Goal: Task Accomplishment & Management: Use online tool/utility

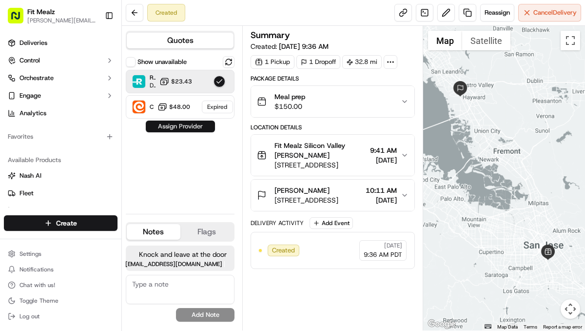
click at [184, 125] on button "Assign Provider" at bounding box center [180, 126] width 69 height 12
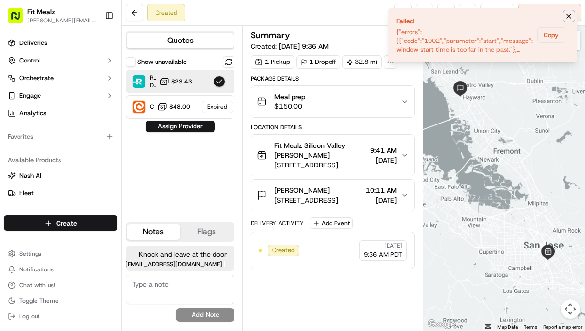
click at [567, 17] on icon "Notifications (F8)" at bounding box center [569, 16] width 8 height 8
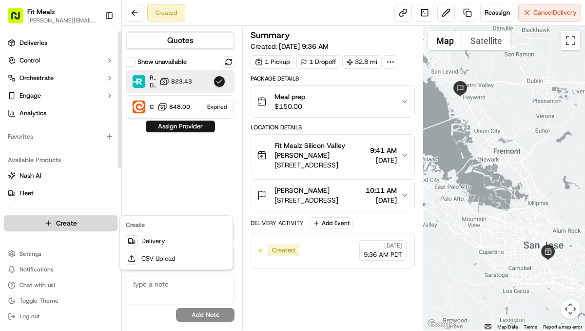
click at [66, 224] on html "Fit Mealz [PERSON_NAME][EMAIL_ADDRESS][DOMAIN_NAME] Toggle Sidebar Deliveries C…" at bounding box center [292, 165] width 585 height 331
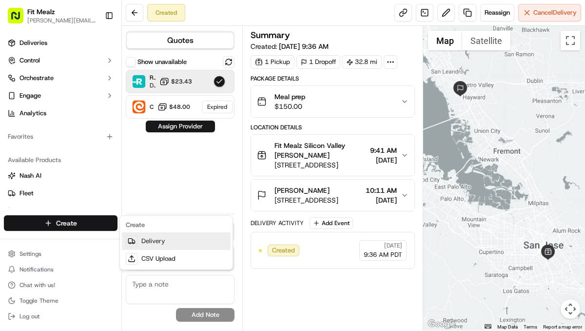
click at [164, 240] on link "Delivery" at bounding box center [176, 241] width 109 height 18
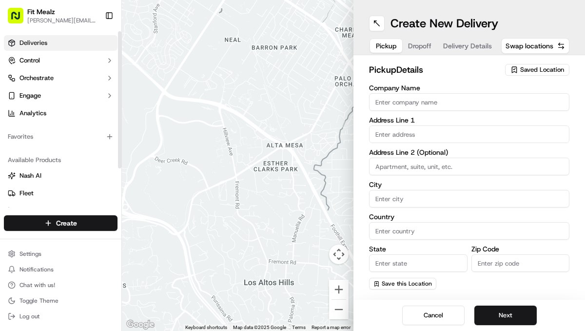
click at [30, 41] on span "Deliveries" at bounding box center [34, 43] width 28 height 9
